Goal: Complete application form: Complete application form

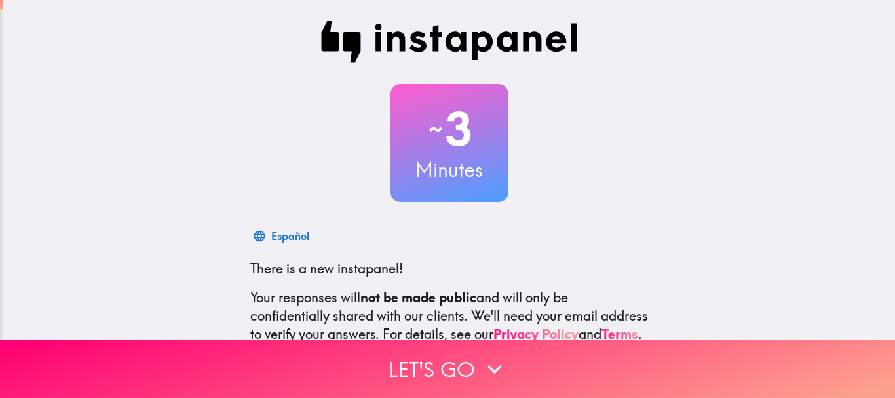
scroll to position [66, 0]
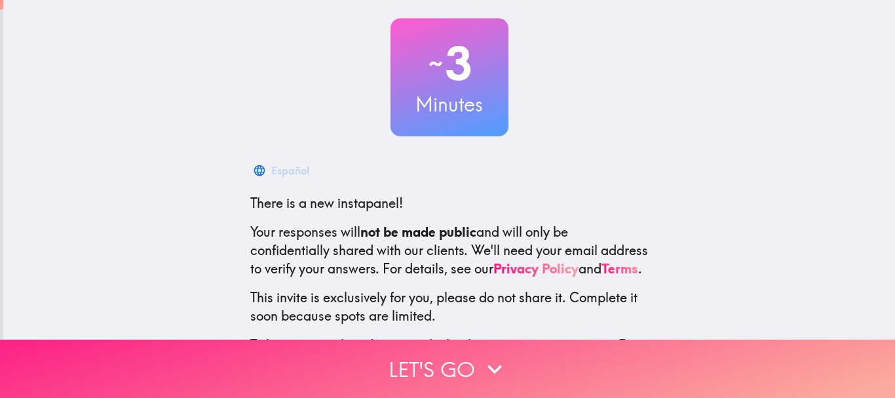
click at [453, 350] on button "Let's go" at bounding box center [447, 368] width 895 height 58
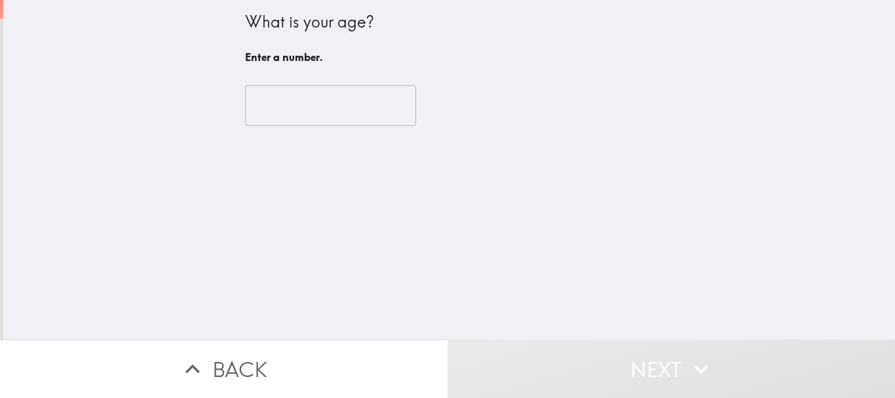
scroll to position [0, 0]
click at [352, 115] on input "number" at bounding box center [330, 105] width 171 height 41
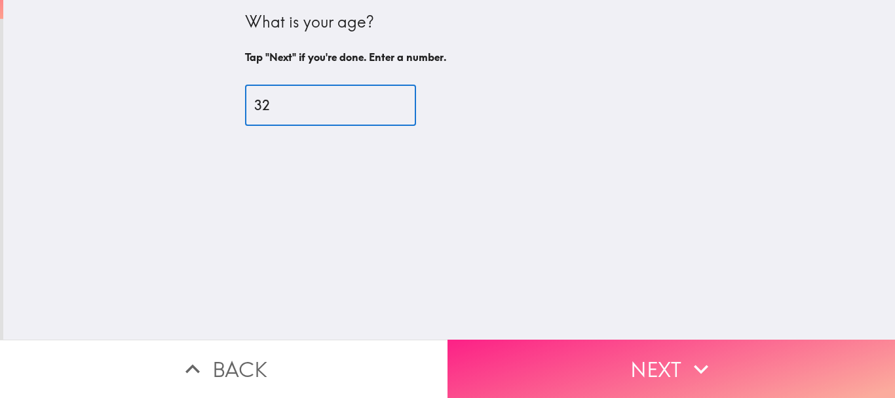
type input "32"
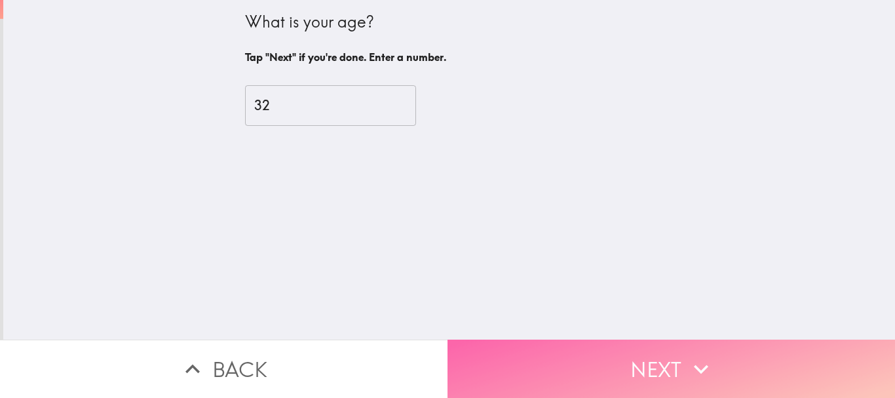
click at [587, 377] on button "Next" at bounding box center [670, 368] width 447 height 58
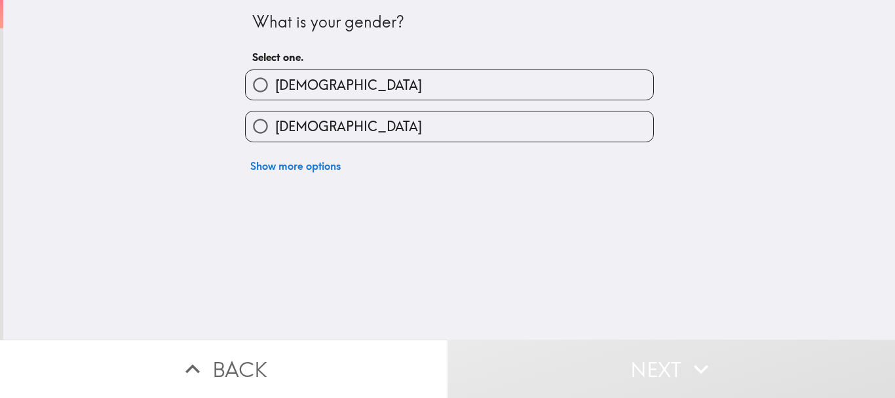
click at [399, 79] on label "[DEMOGRAPHIC_DATA]" at bounding box center [449, 84] width 407 height 29
click at [275, 79] on input "[DEMOGRAPHIC_DATA]" at bounding box center [260, 84] width 29 height 29
radio input "true"
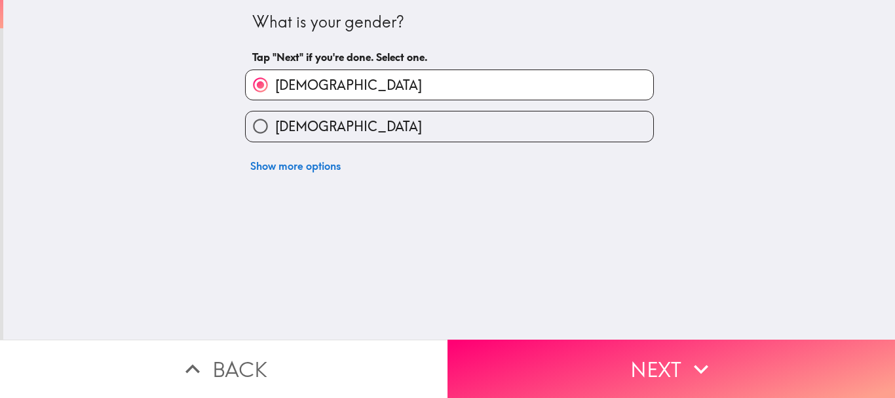
drag, startPoint x: 557, startPoint y: 360, endPoint x: 554, endPoint y: 302, distance: 57.8
click at [558, 360] on button "Next" at bounding box center [670, 368] width 447 height 58
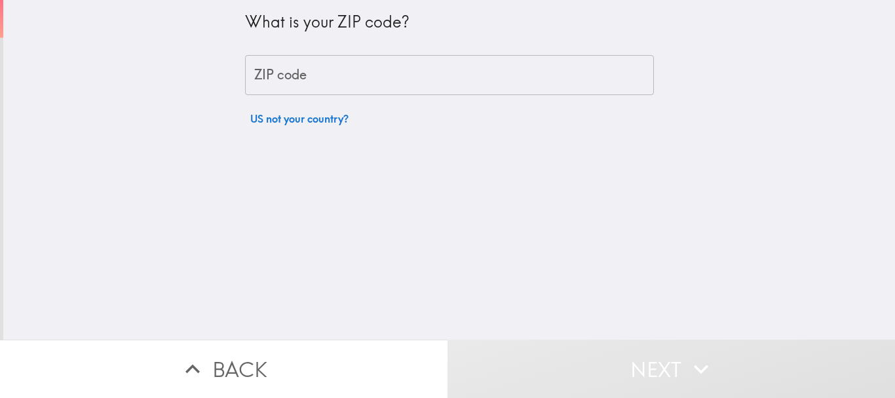
click at [349, 72] on input "ZIP code" at bounding box center [449, 75] width 409 height 41
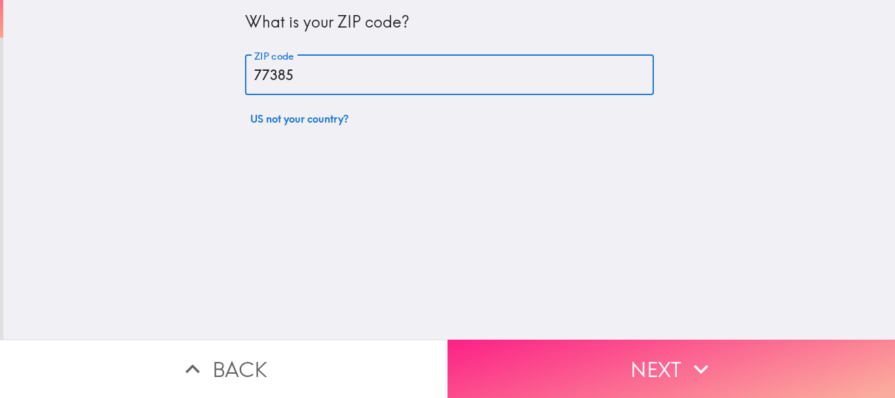
type input "77385"
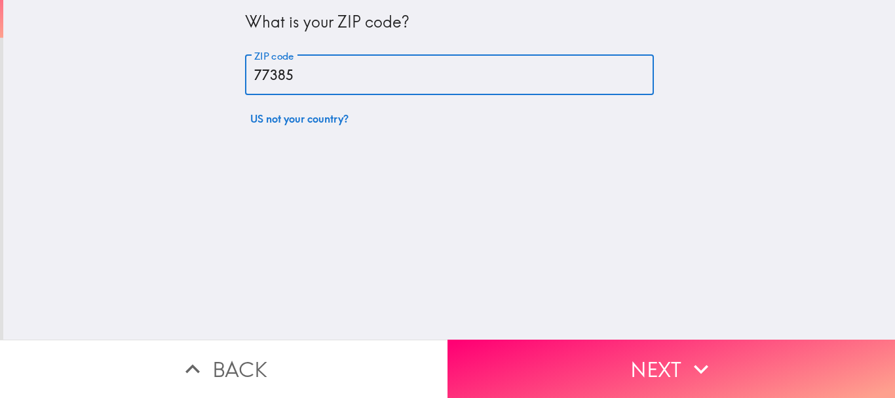
click at [651, 363] on button "Next" at bounding box center [670, 368] width 447 height 58
